Goal: Task Accomplishment & Management: Complete application form

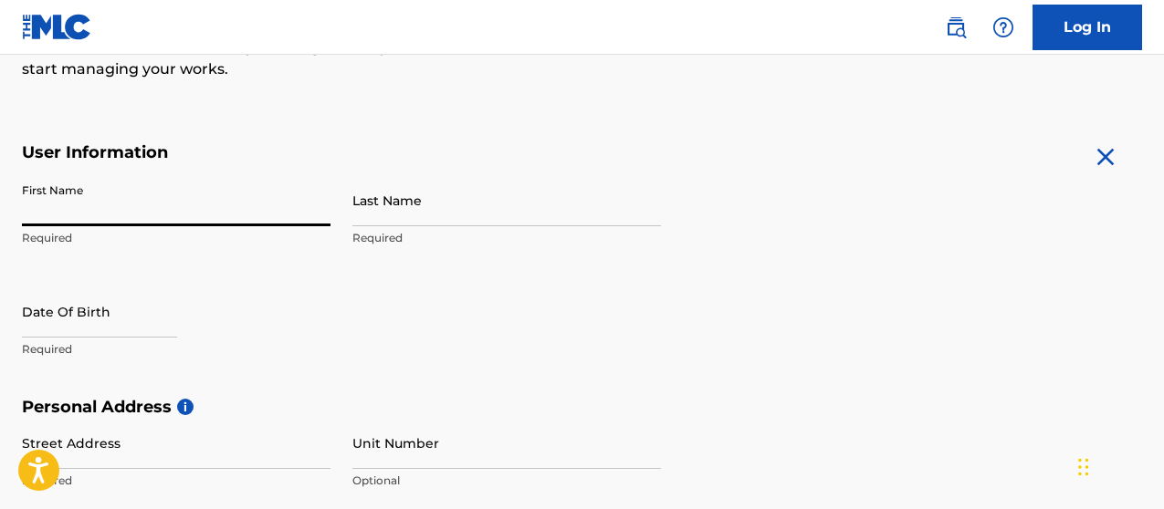
click at [82, 190] on input "First Name" at bounding box center [176, 200] width 309 height 52
type input "[PERSON_NAME]"
click at [461, 212] on input "Last Name" at bounding box center [506, 200] width 309 height 52
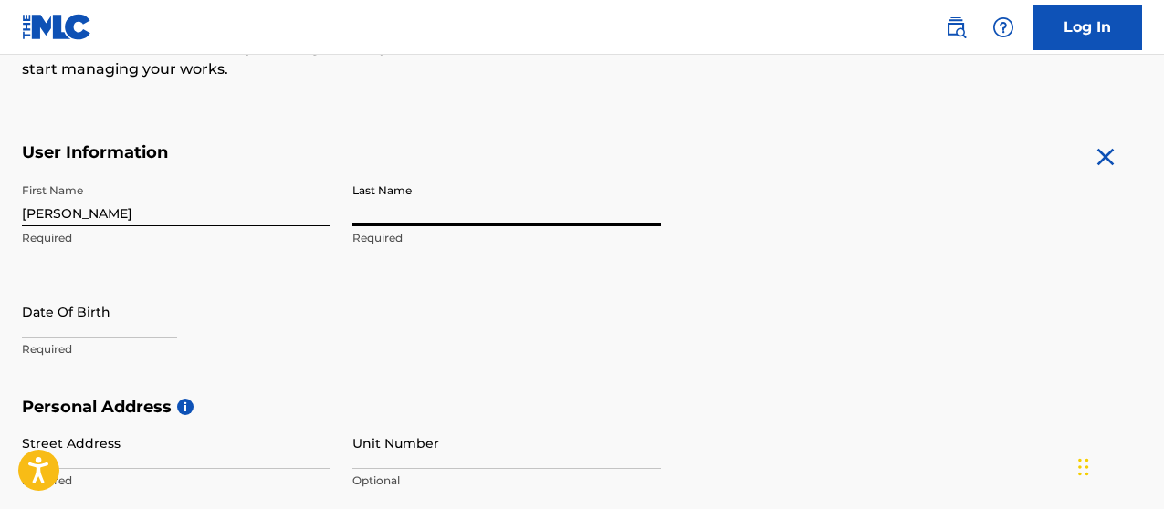
type input "Ikaraoha"
select select "7"
select select "2025"
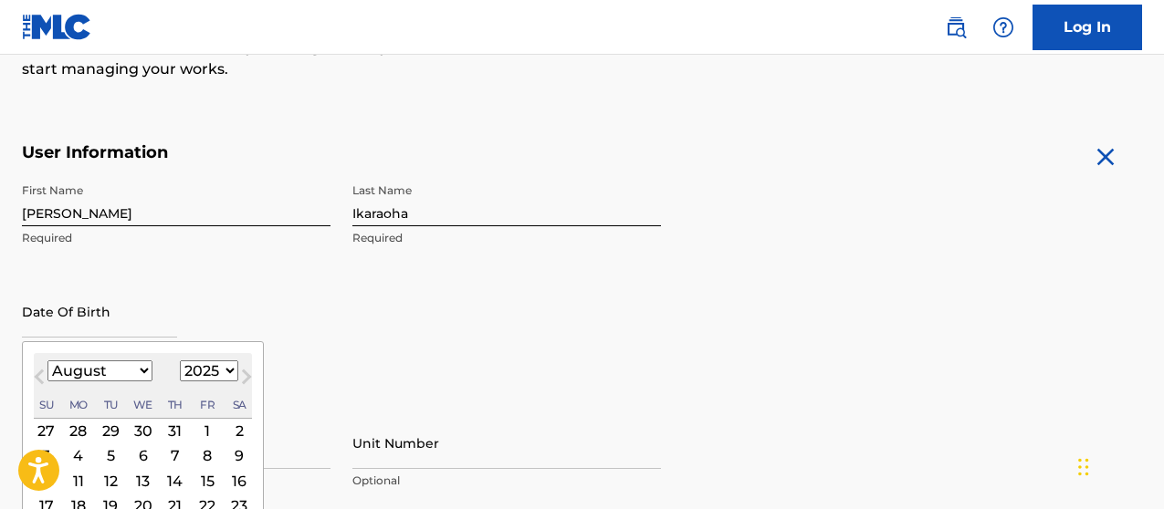
click at [71, 323] on input "text" at bounding box center [99, 312] width 155 height 52
type input "14102025"
click at [67, 367] on select "January February March April May June July August September October November De…" at bounding box center [99, 370] width 105 height 21
select select "10"
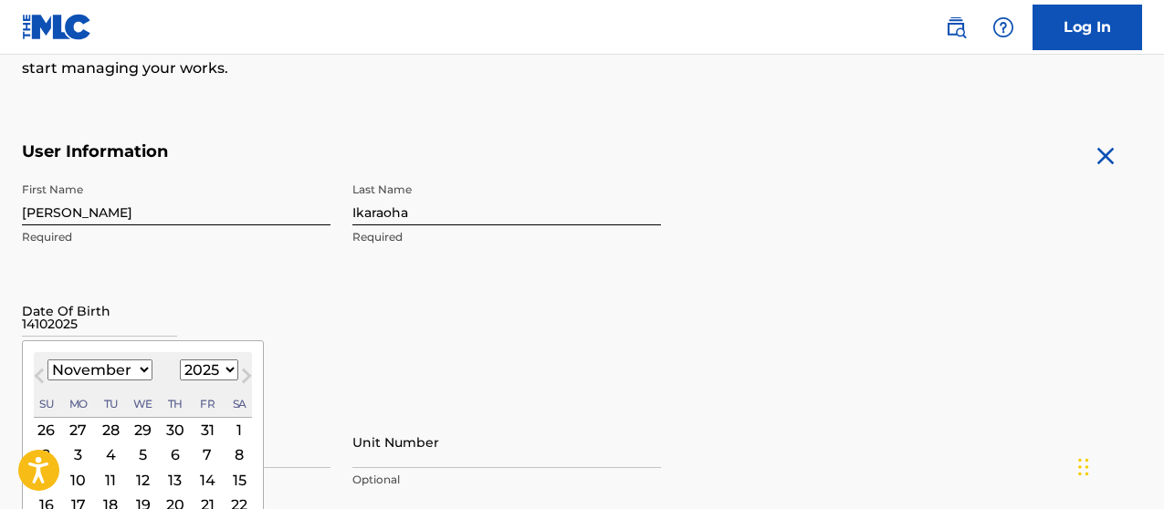
click at [215, 367] on select "1899 1900 1901 1902 1903 1904 1905 1906 1907 1908 1909 1910 1911 1912 1913 1914…" at bounding box center [209, 370] width 58 height 21
select select "2003"
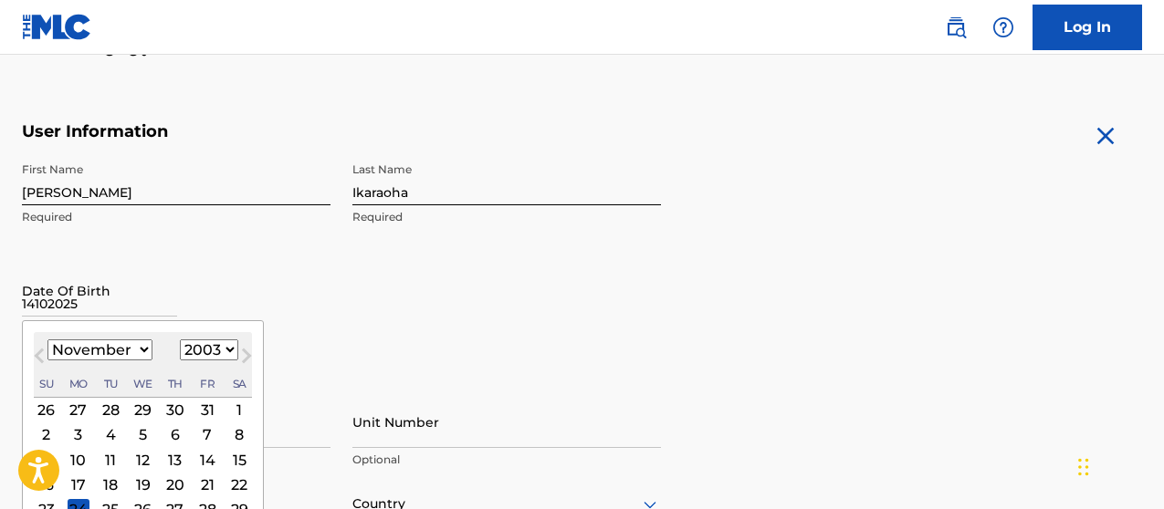
click at [202, 456] on div "14" at bounding box center [207, 460] width 22 height 22
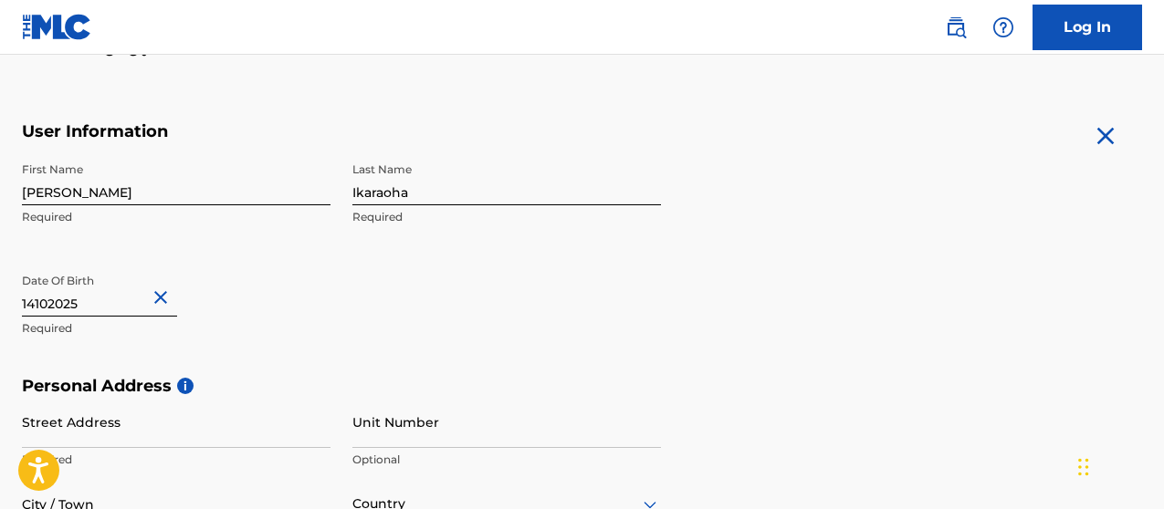
scroll to position [405, 0]
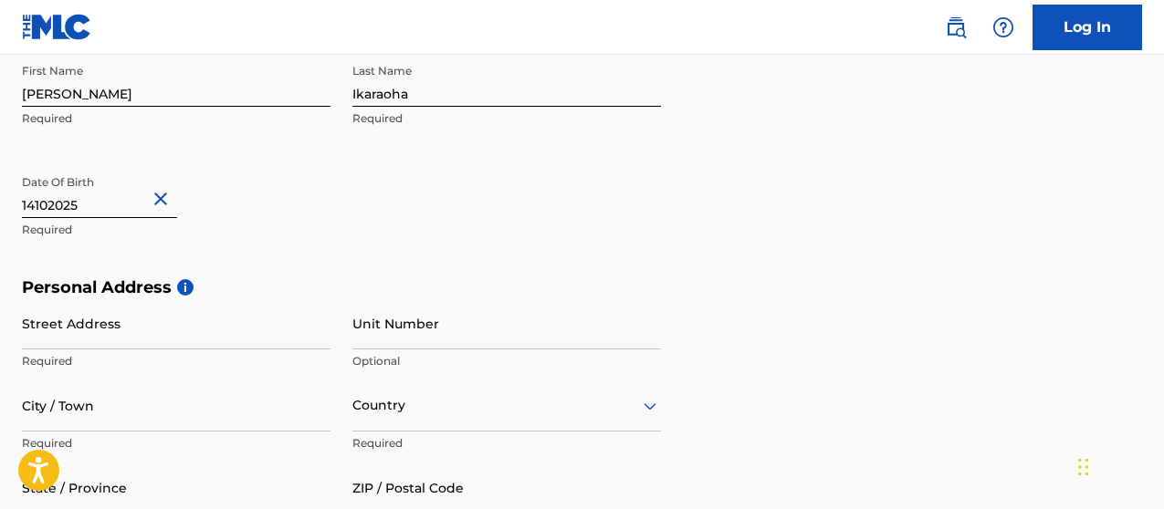
click at [117, 341] on input "Street Address" at bounding box center [176, 324] width 309 height 52
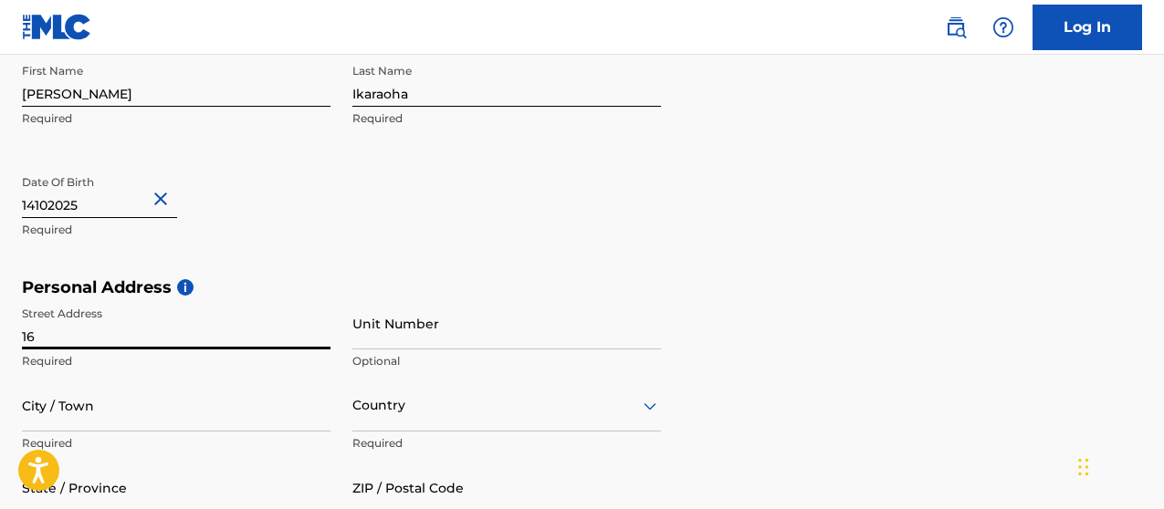
type input "[STREET_ADDRESS][PERSON_NAME], off comfort oboh, [GEOGRAPHIC_DATA], [GEOGRAPHIC…"
type input "kirikiri town"
type input "[GEOGRAPHIC_DATA]"
type input "lagos"
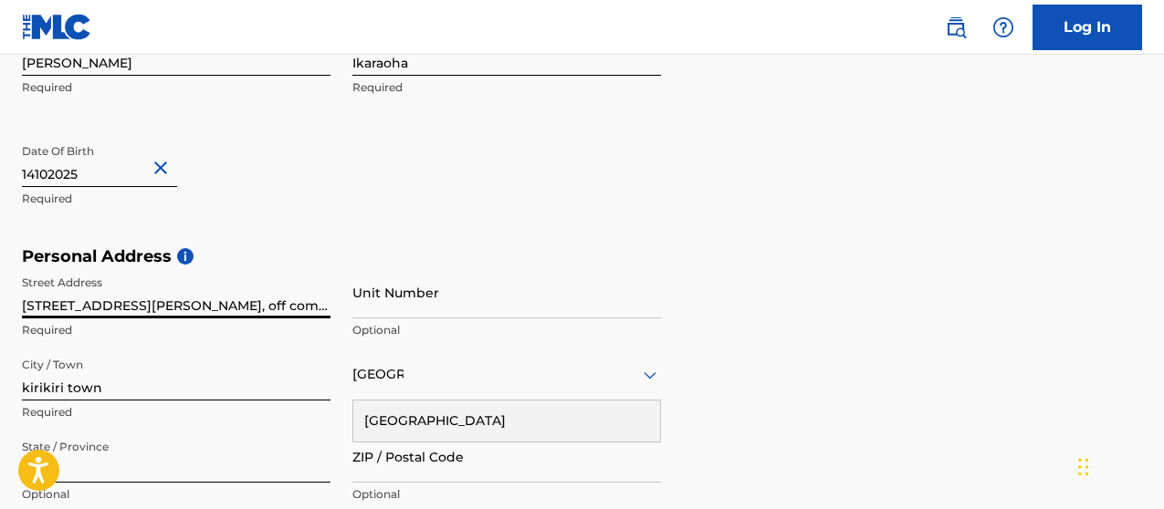
scroll to position [467, 0]
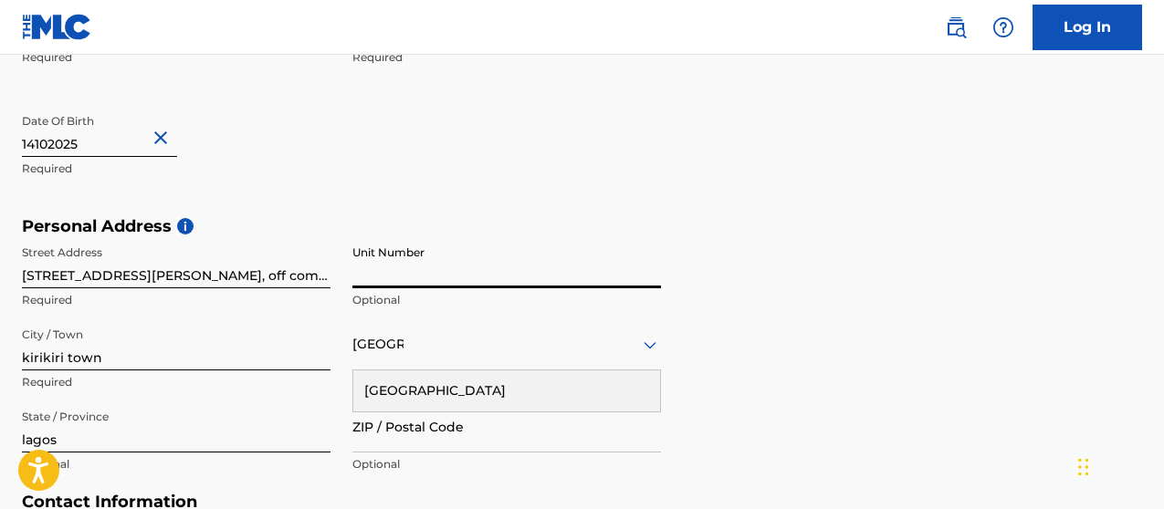
click at [384, 279] on input "Unit Number" at bounding box center [506, 262] width 309 height 52
type input "16"
click at [36, 276] on input "[STREET_ADDRESS][PERSON_NAME], off comfort oboh, [GEOGRAPHIC_DATA], [GEOGRAPHIC…" at bounding box center [176, 262] width 309 height 52
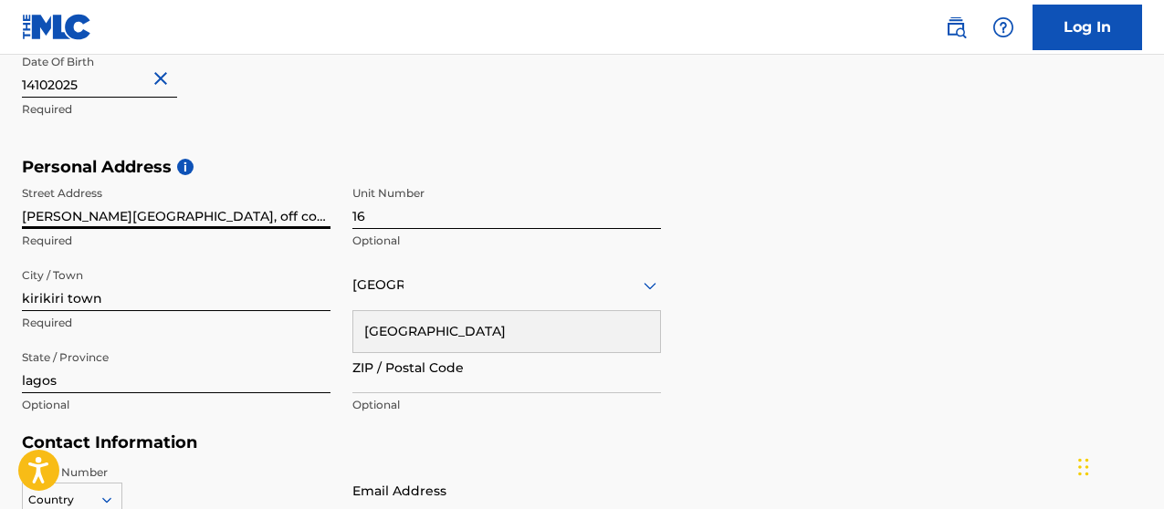
scroll to position [528, 0]
type input "[PERSON_NAME][GEOGRAPHIC_DATA], off comfort oboh, [GEOGRAPHIC_DATA], [GEOGRAPHI…"
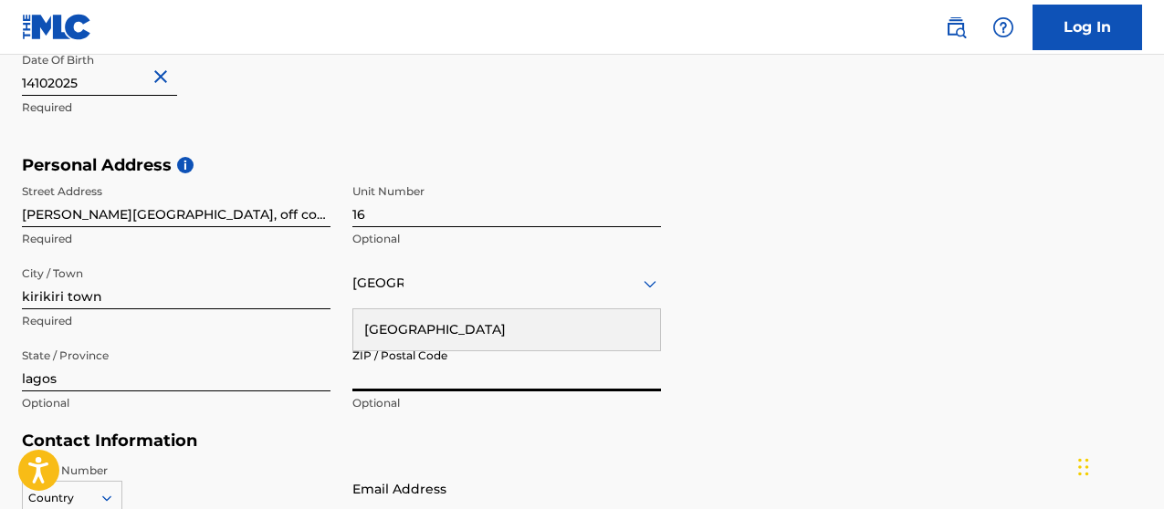
click at [393, 391] on input "ZIP / Postal Code" at bounding box center [506, 366] width 309 height 52
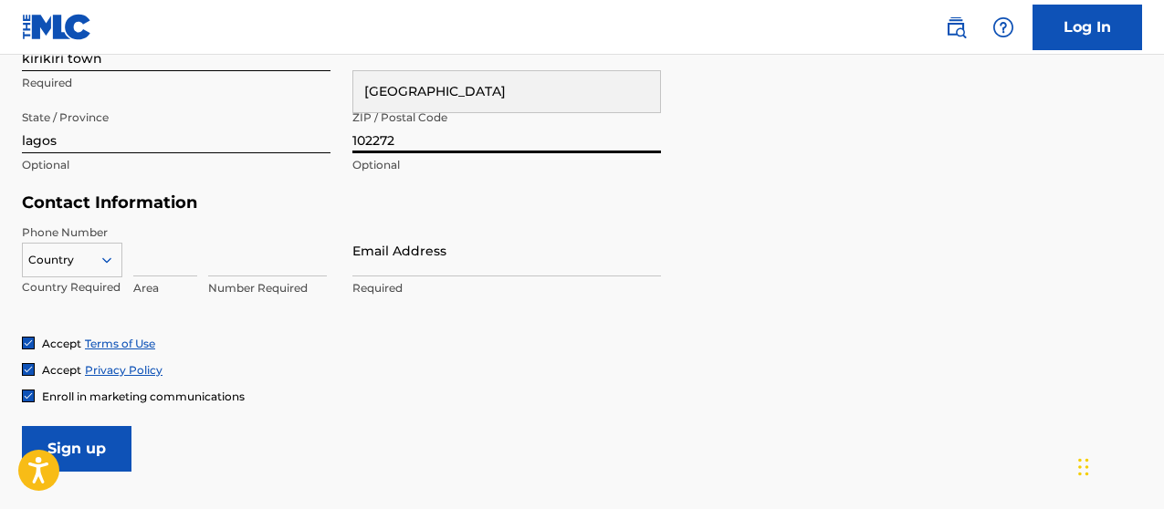
scroll to position [781, 0]
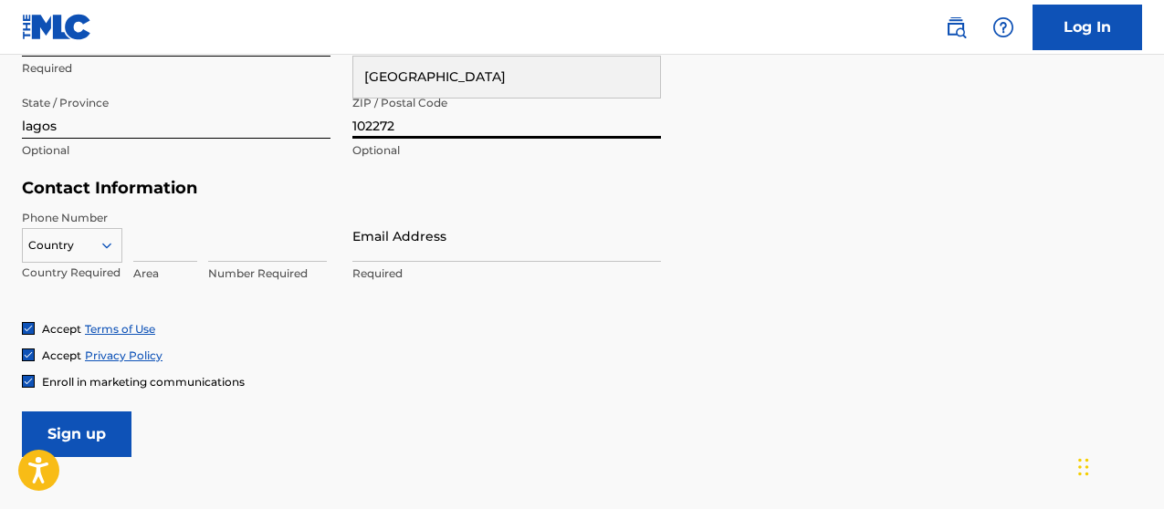
type input "102272"
click at [100, 243] on div "Country" at bounding box center [72, 241] width 100 height 27
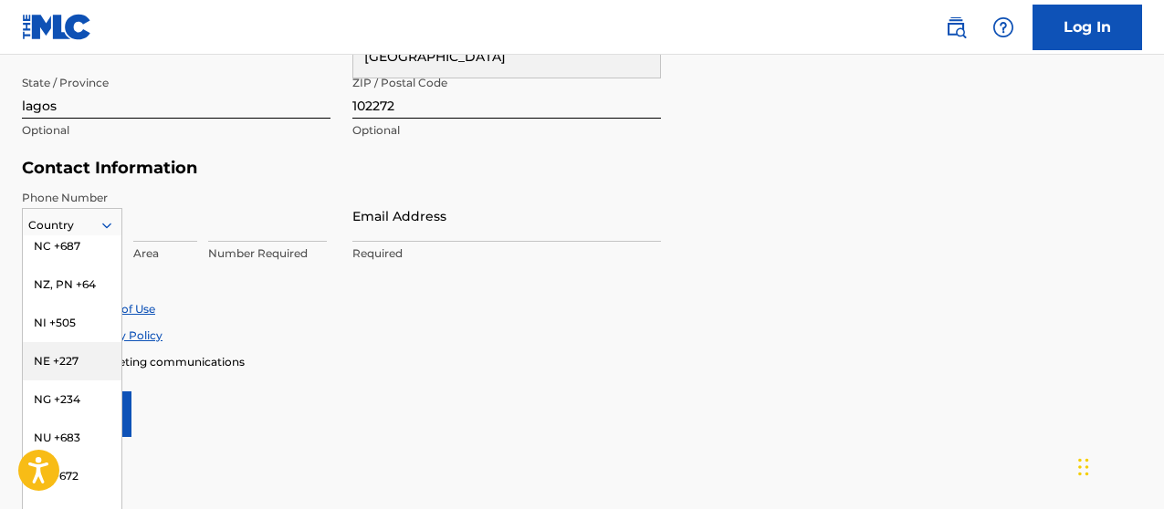
scroll to position [5418, 0]
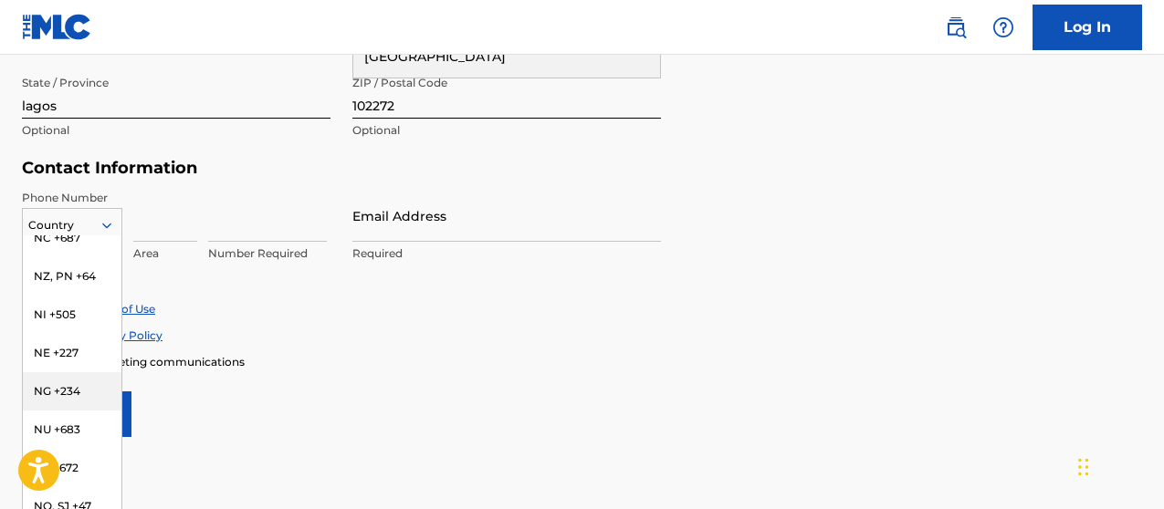
click at [51, 373] on div "NG +234" at bounding box center [72, 392] width 99 height 38
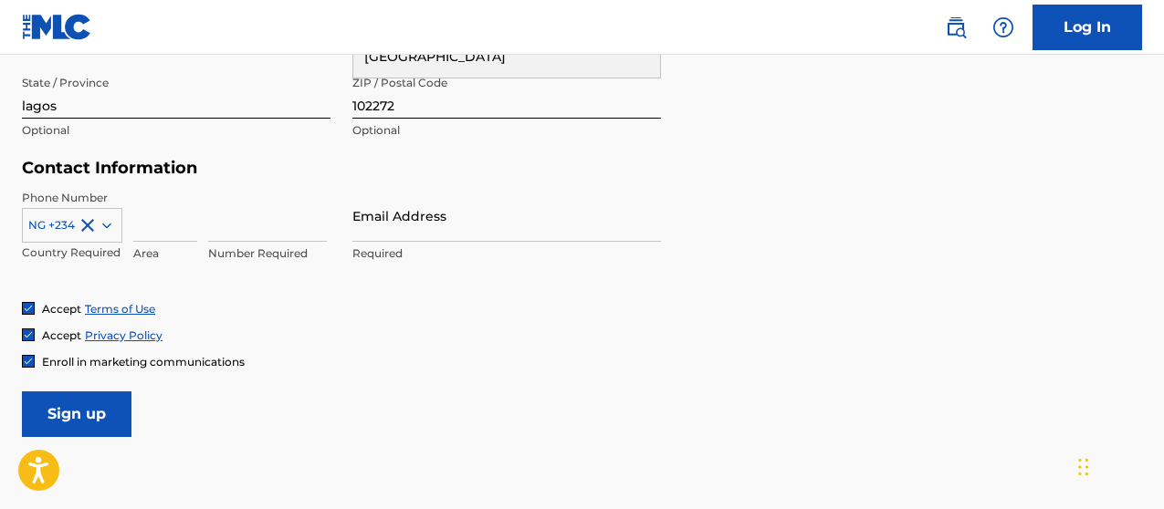
click at [220, 234] on input at bounding box center [267, 216] width 119 height 52
click at [154, 236] on input at bounding box center [165, 216] width 64 height 52
click at [236, 230] on input at bounding box center [267, 216] width 119 height 52
type input "09031263362"
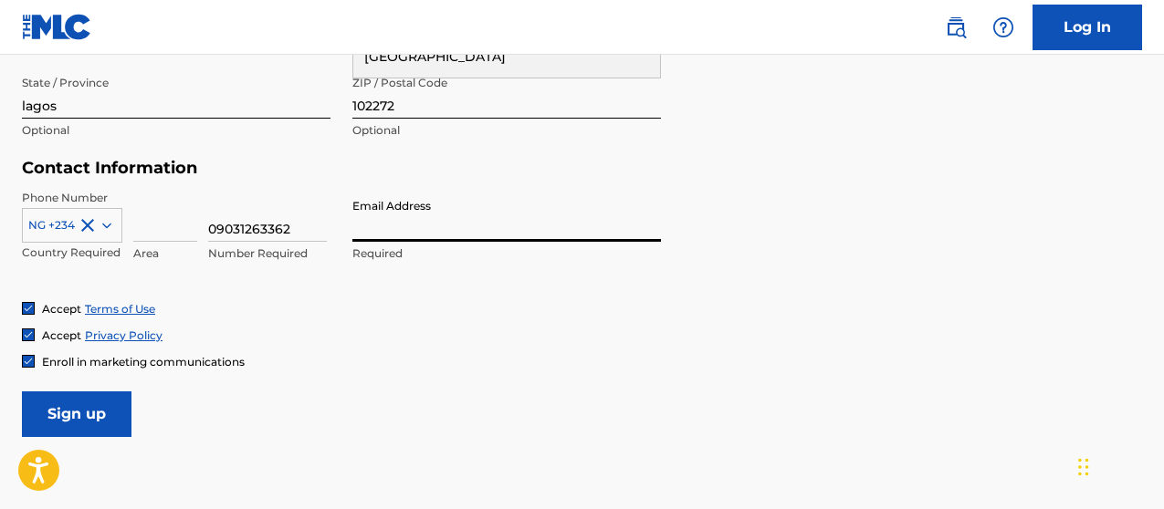
click at [394, 239] on input "Email Address" at bounding box center [506, 216] width 309 height 52
type input "[EMAIL_ADDRESS][DOMAIN_NAME]"
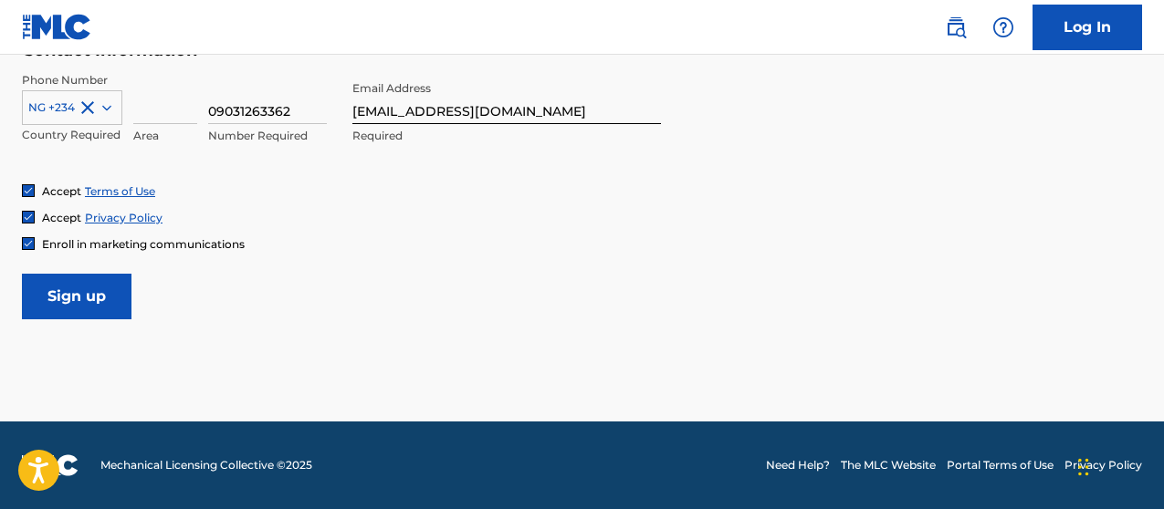
click at [97, 284] on input "Sign up" at bounding box center [77, 297] width 110 height 46
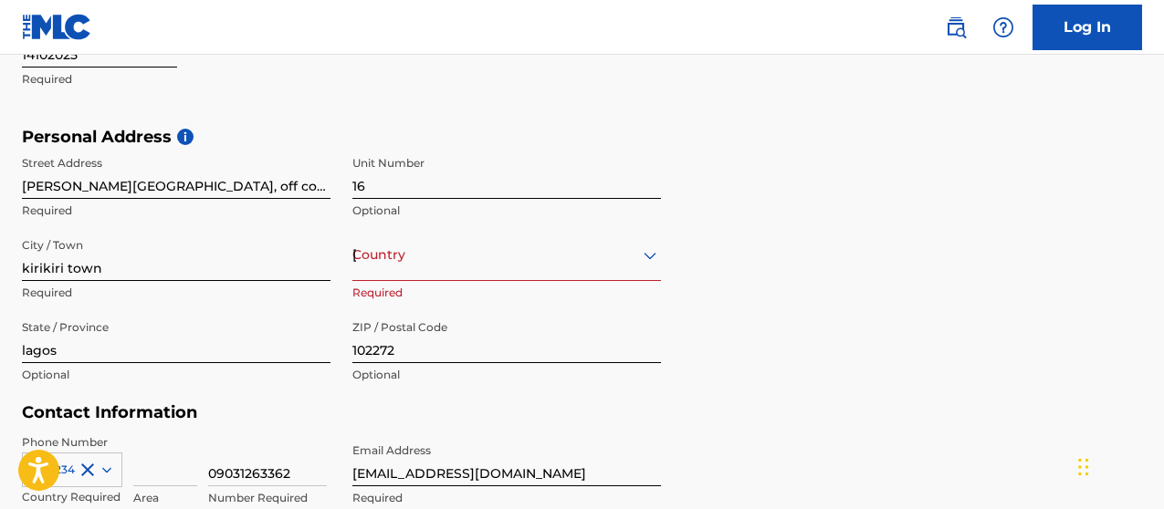
click at [485, 281] on div "Country [GEOGRAPHIC_DATA] Required" at bounding box center [506, 270] width 309 height 82
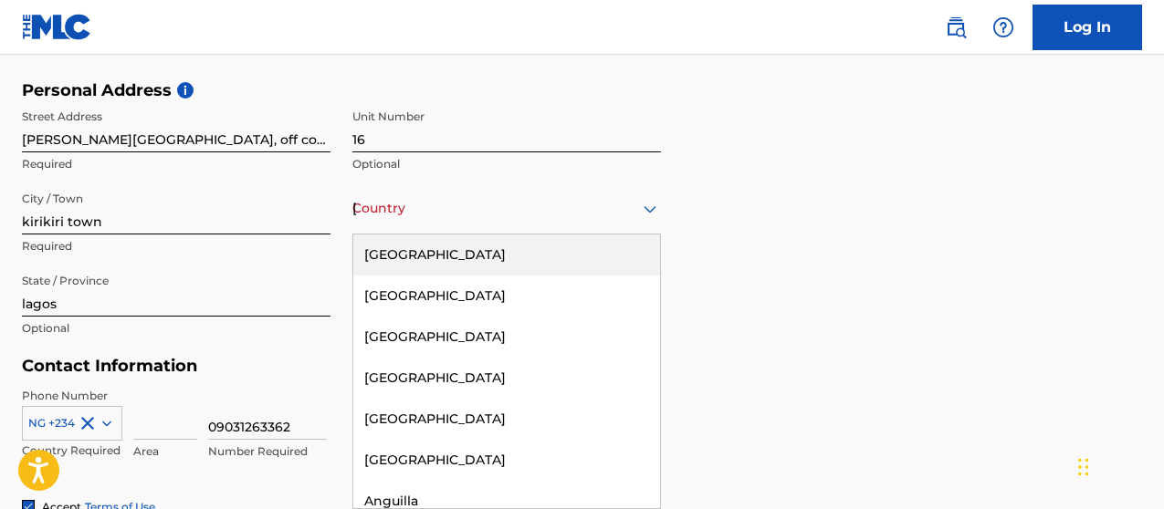
click at [498, 235] on div "[GEOGRAPHIC_DATA], 1 of 223. 223 results available. Use Up and Down to choose o…" at bounding box center [506, 209] width 309 height 52
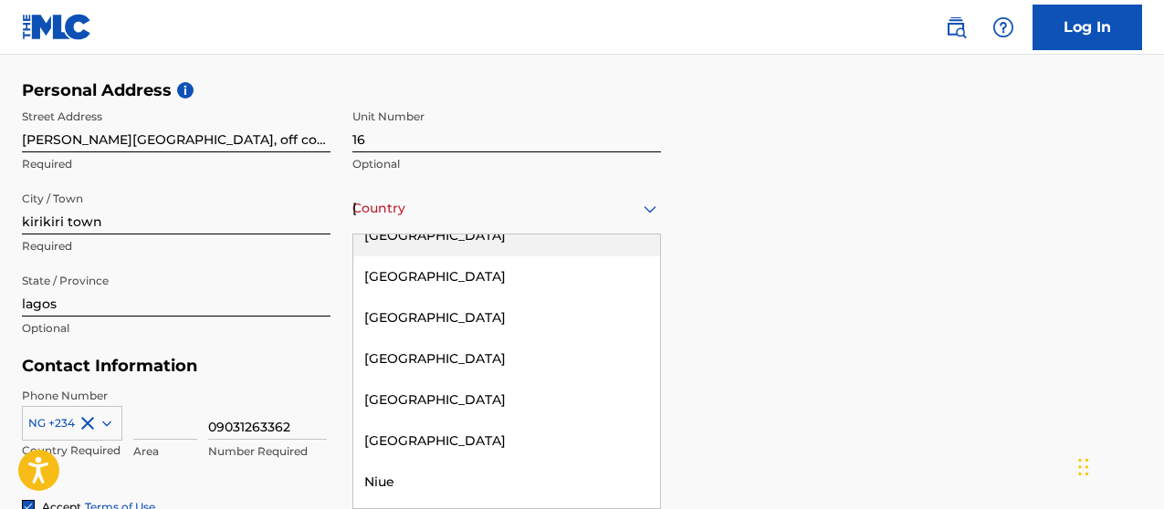
scroll to position [5945, 0]
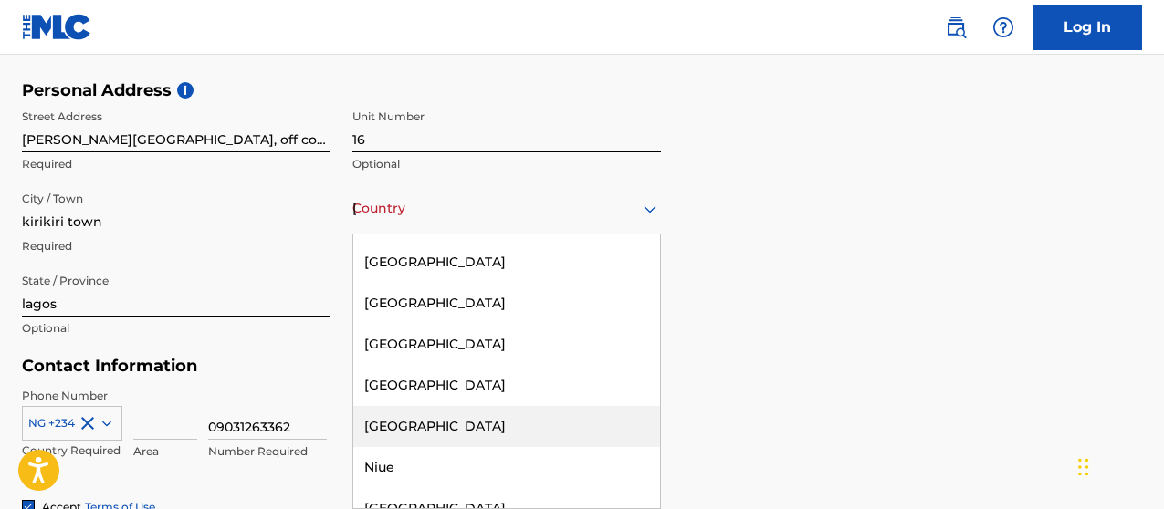
click at [416, 406] on div "[GEOGRAPHIC_DATA]" at bounding box center [506, 426] width 307 height 41
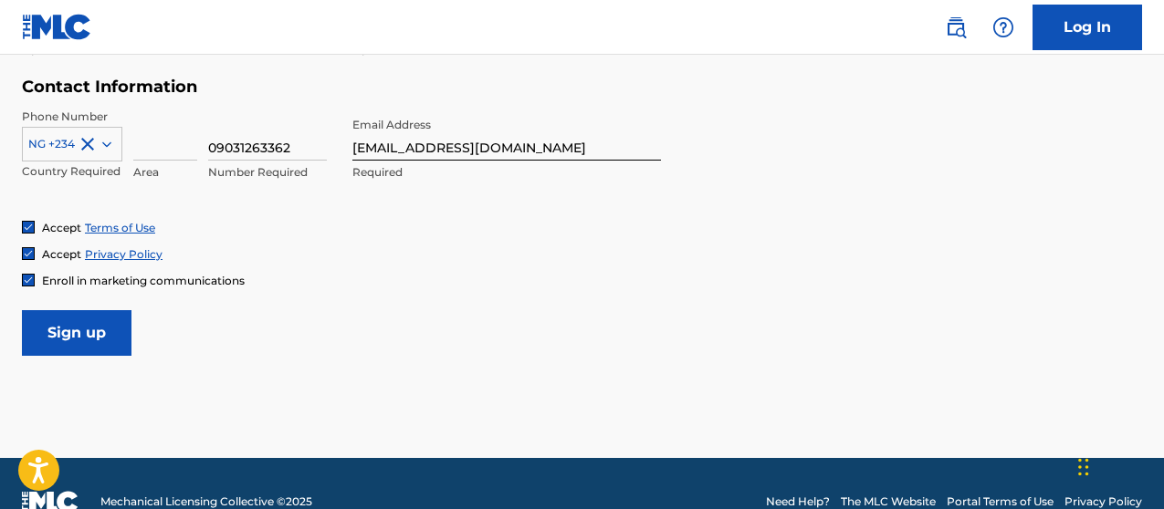
scroll to position [898, 0]
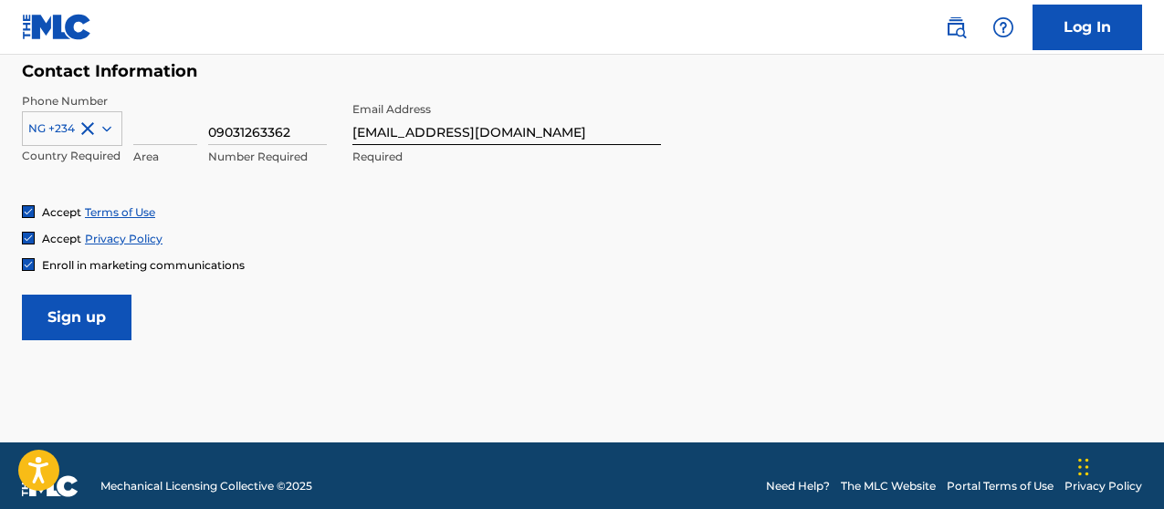
click at [102, 326] on input "Sign up" at bounding box center [77, 318] width 110 height 46
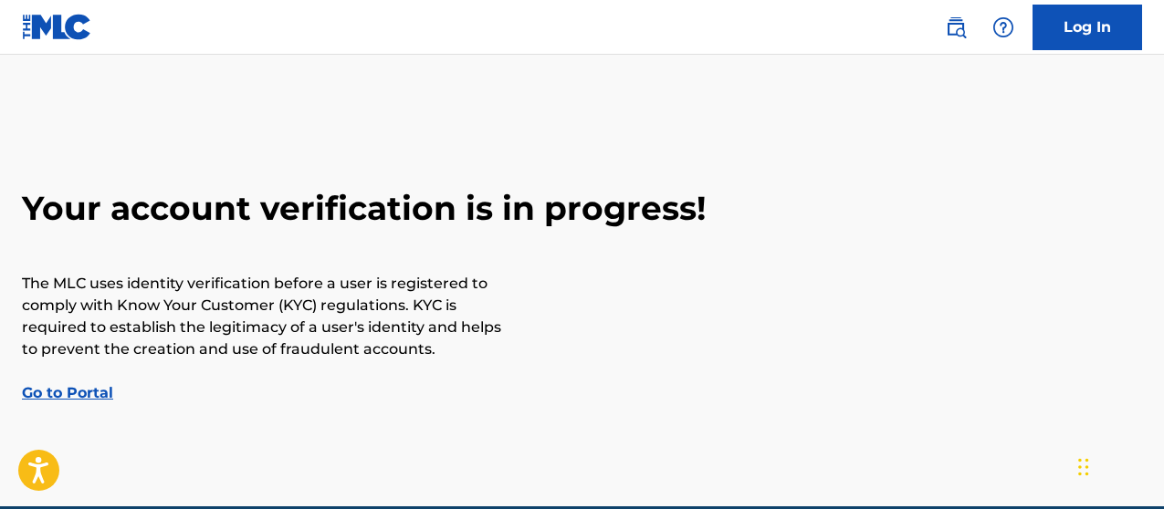
click at [72, 390] on link "Go to Portal" at bounding box center [67, 392] width 91 height 17
